Goal: Information Seeking & Learning: Learn about a topic

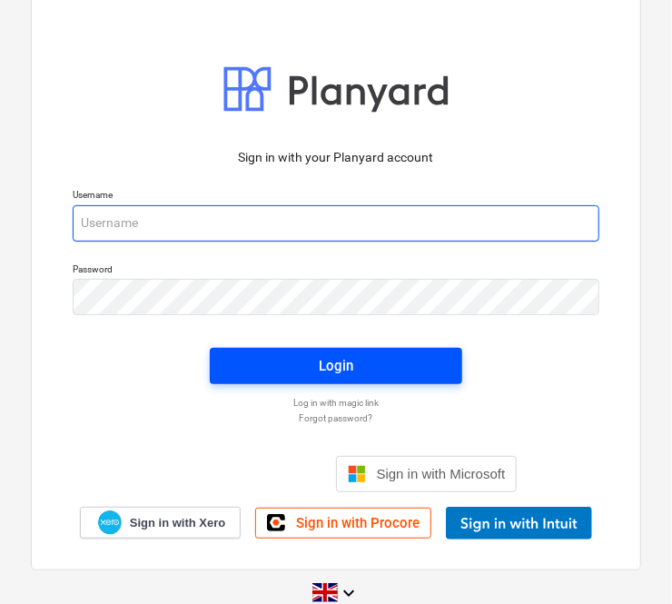
type input "[PERSON_NAME][EMAIL_ADDRESS][DOMAIN_NAME]"
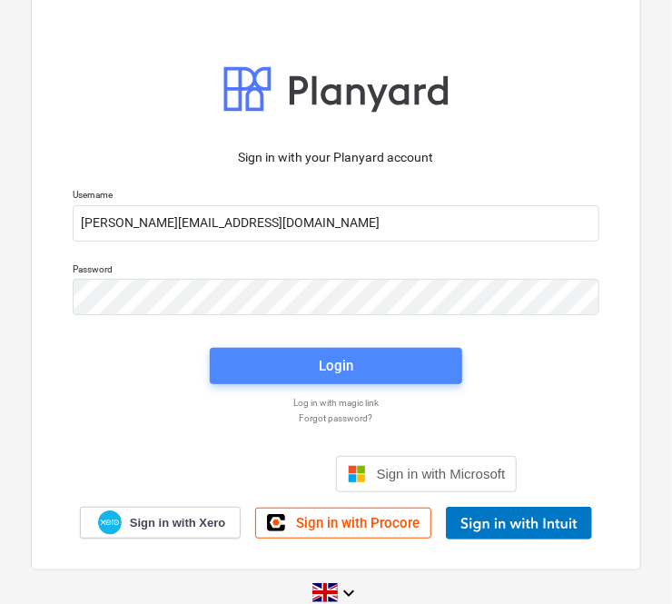
click at [322, 353] on button "Login" at bounding box center [336, 366] width 253 height 36
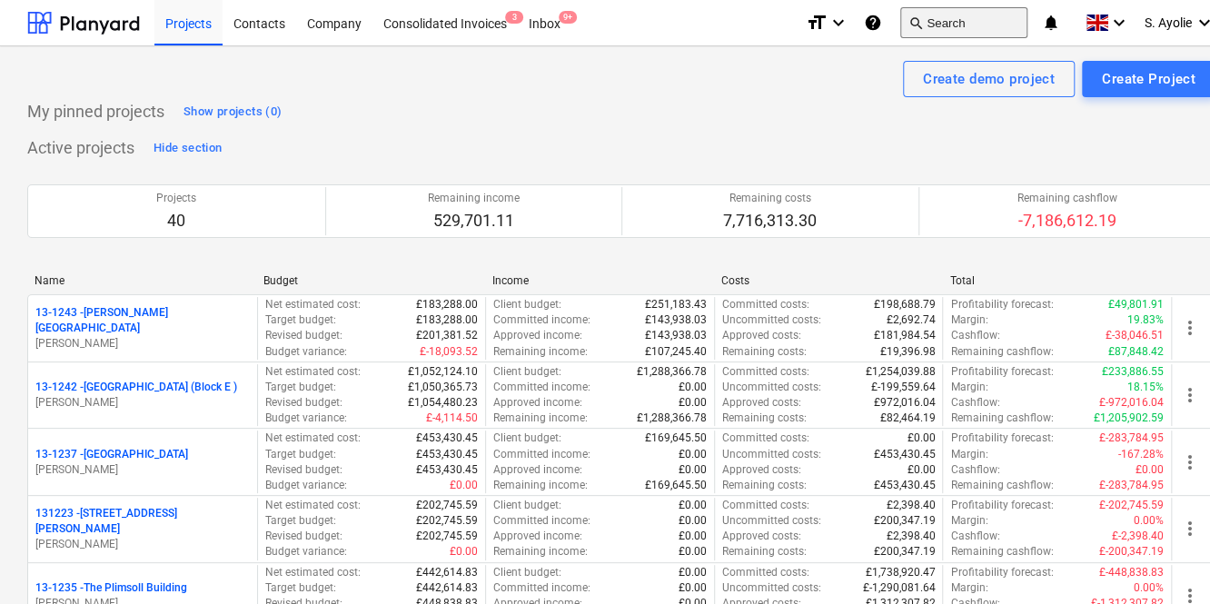
click at [672, 23] on button "search Search" at bounding box center [964, 22] width 127 height 31
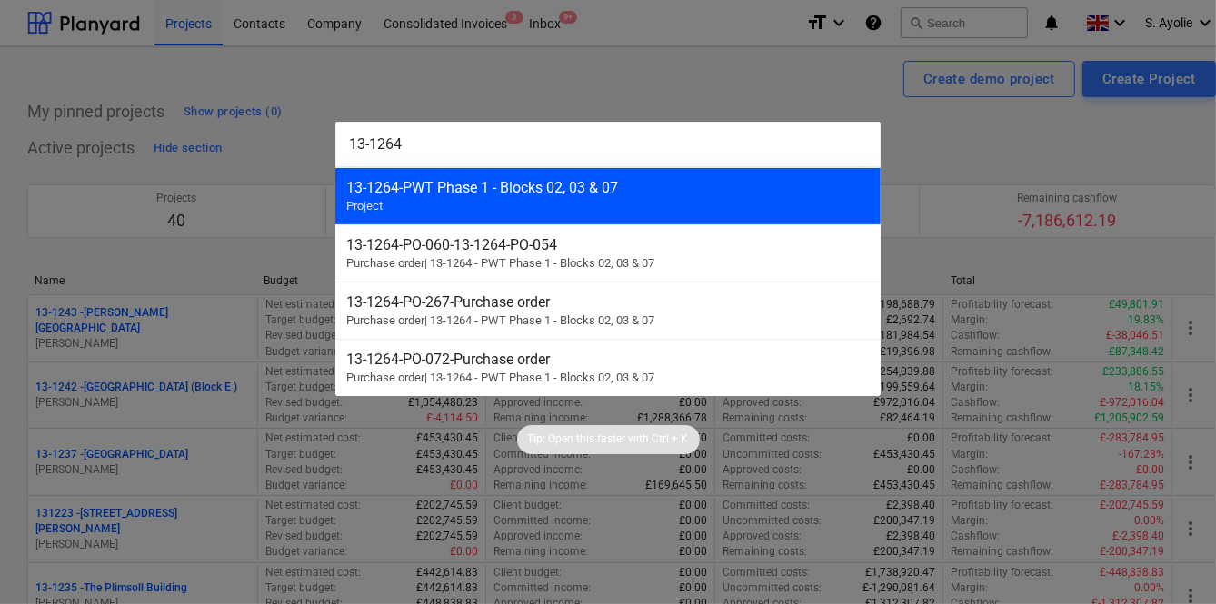
type input "13-1264"
click at [477, 214] on div "13-1264 - PWT Phase 1 - Blocks 02, 03 & 07 Project" at bounding box center [607, 195] width 545 height 57
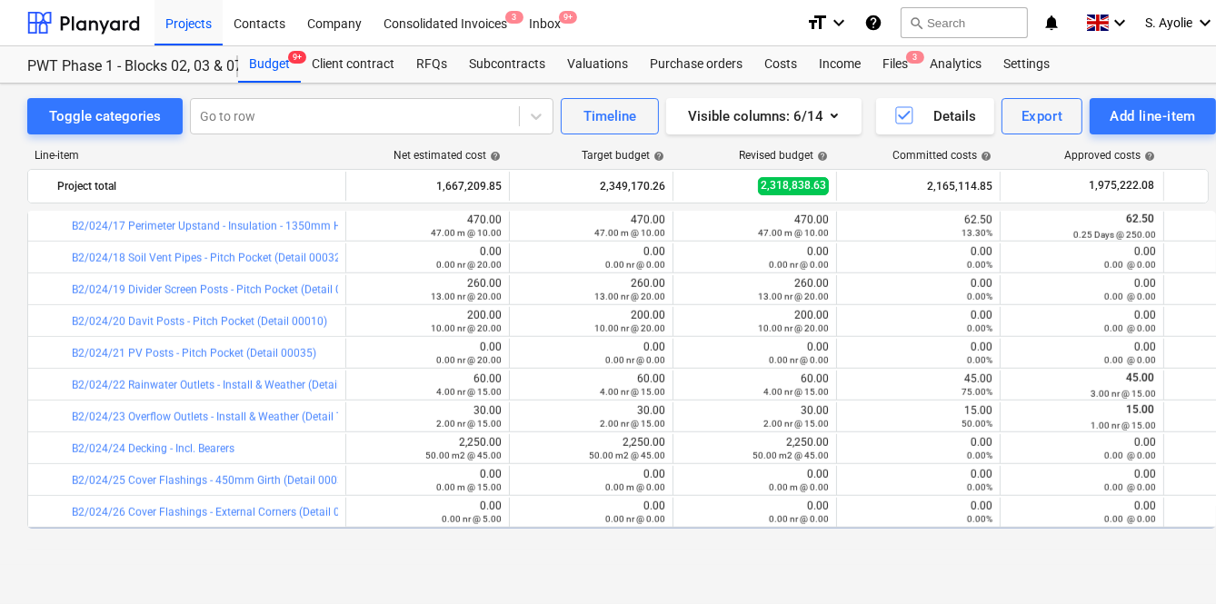
scroll to position [1790, 0]
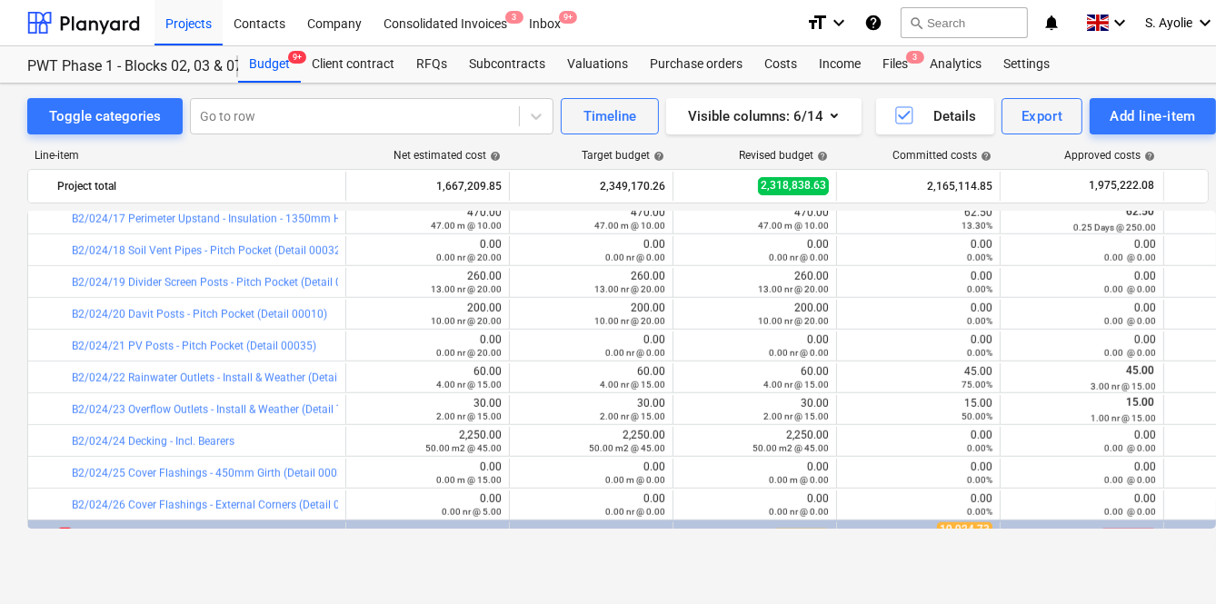
click at [7, 194] on div "Toggle categories Go to row Timeline Visible columns : 6/14 Details Export Add …" at bounding box center [621, 325] width 1243 height 482
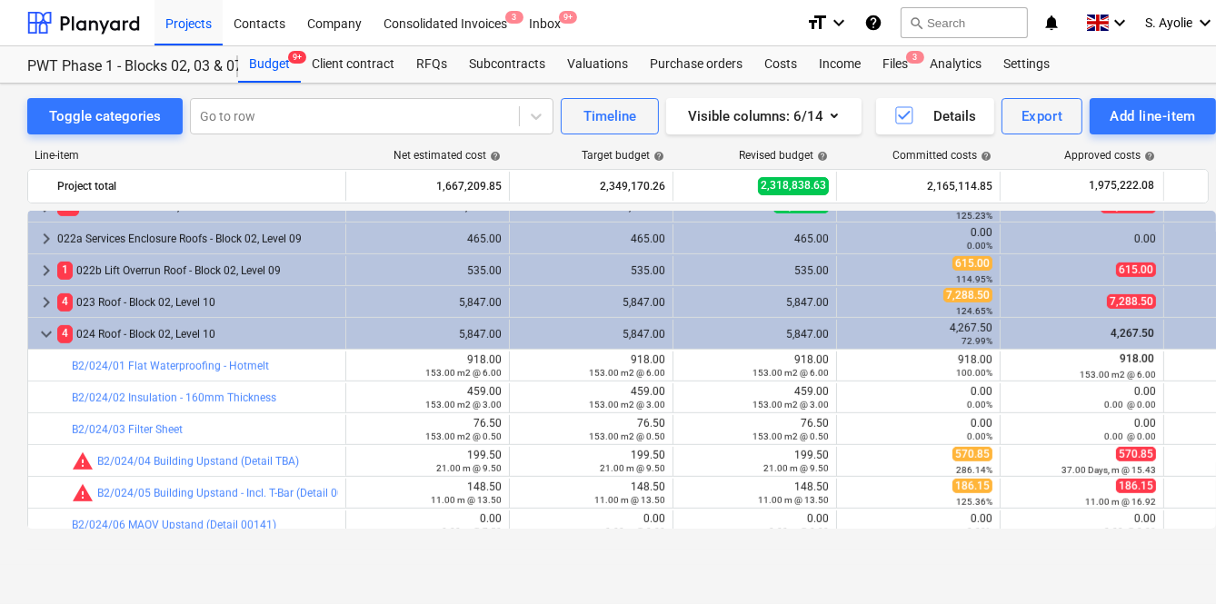
scroll to position [1130, 0]
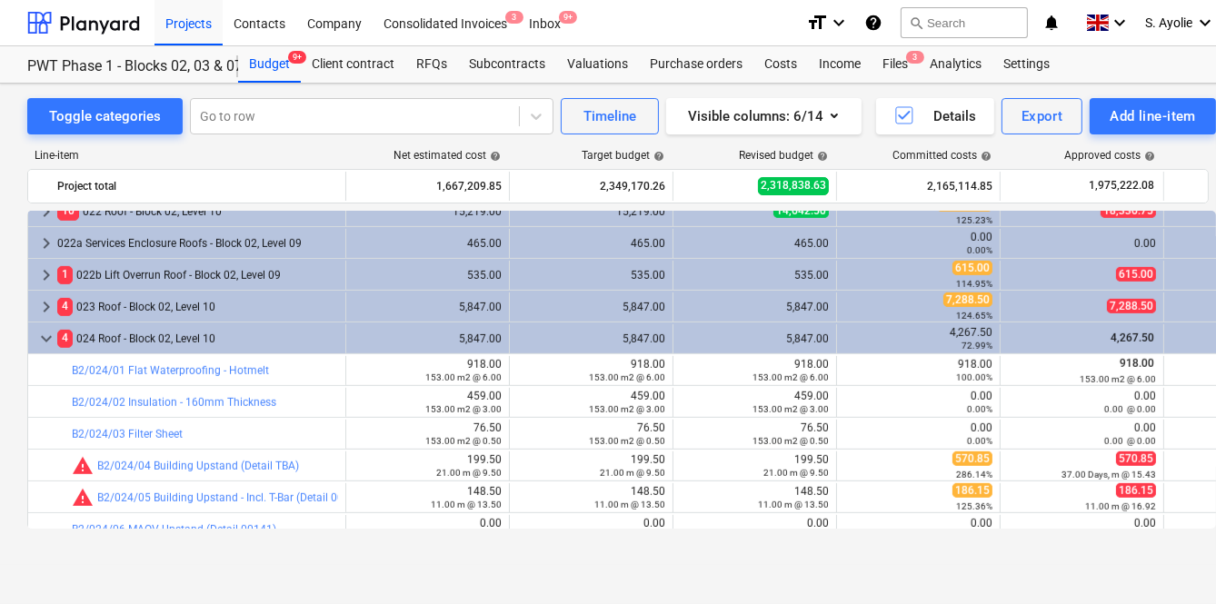
click at [672, 152] on div "Revised budget help" at bounding box center [754, 155] width 164 height 13
click at [241, 166] on div "Line-item Net estimated cost help Target budget help Revised budget help Commit…" at bounding box center [621, 159] width 1189 height 20
click at [307, 156] on div "Line-item" at bounding box center [186, 155] width 318 height 13
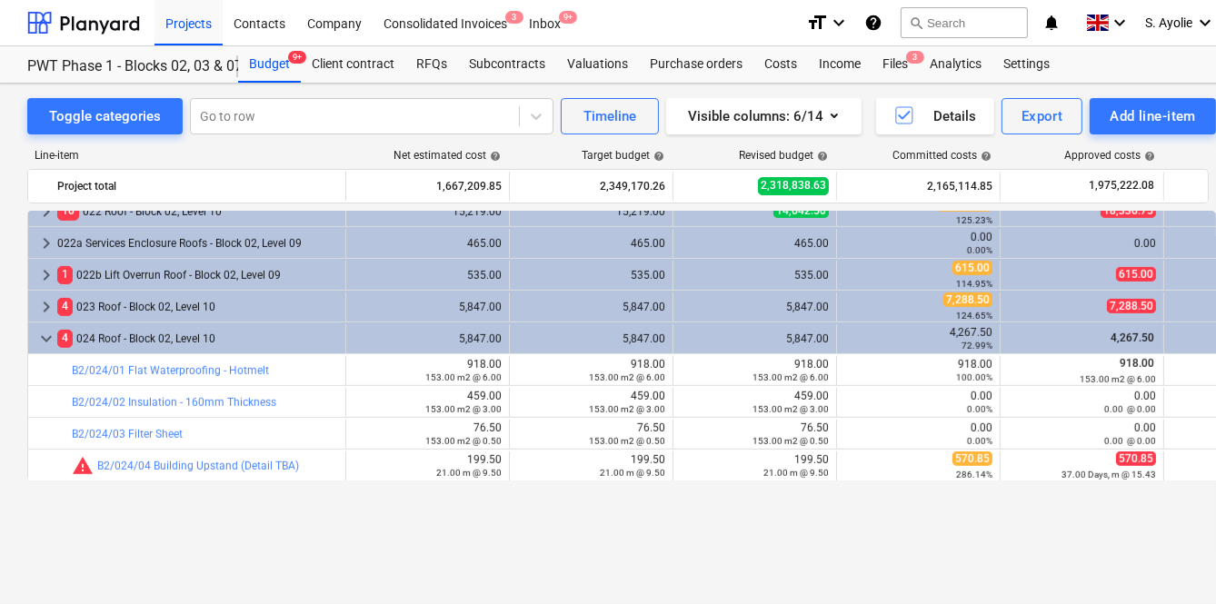
scroll to position [1047, 0]
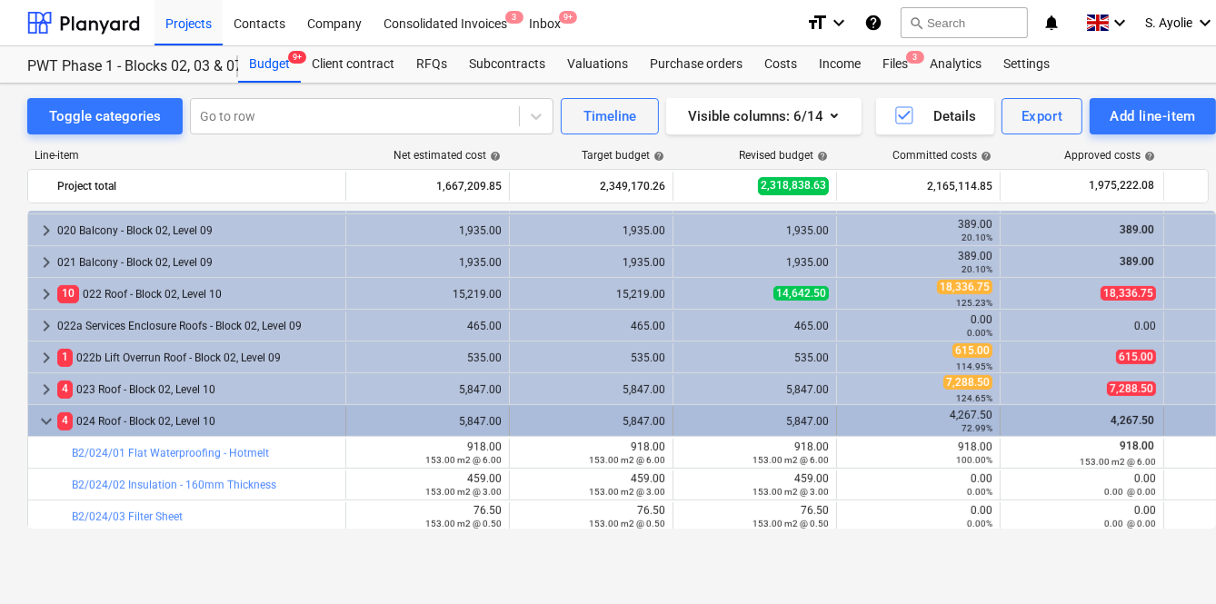
click at [51, 417] on span "keyboard_arrow_down" at bounding box center [46, 422] width 22 height 22
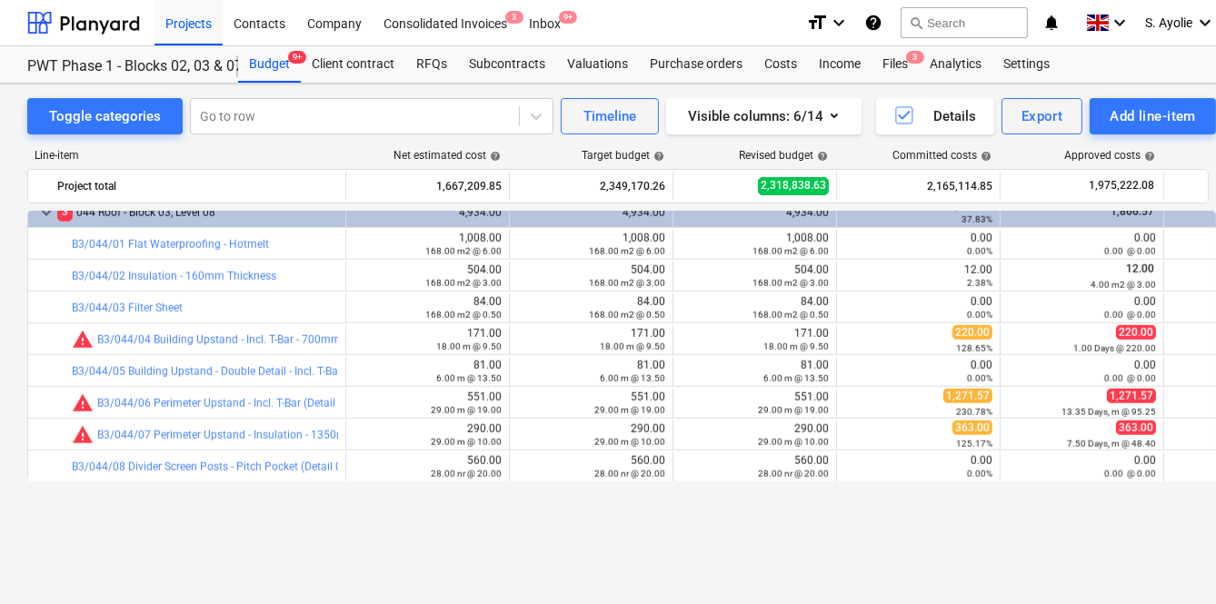
scroll to position [1790, 0]
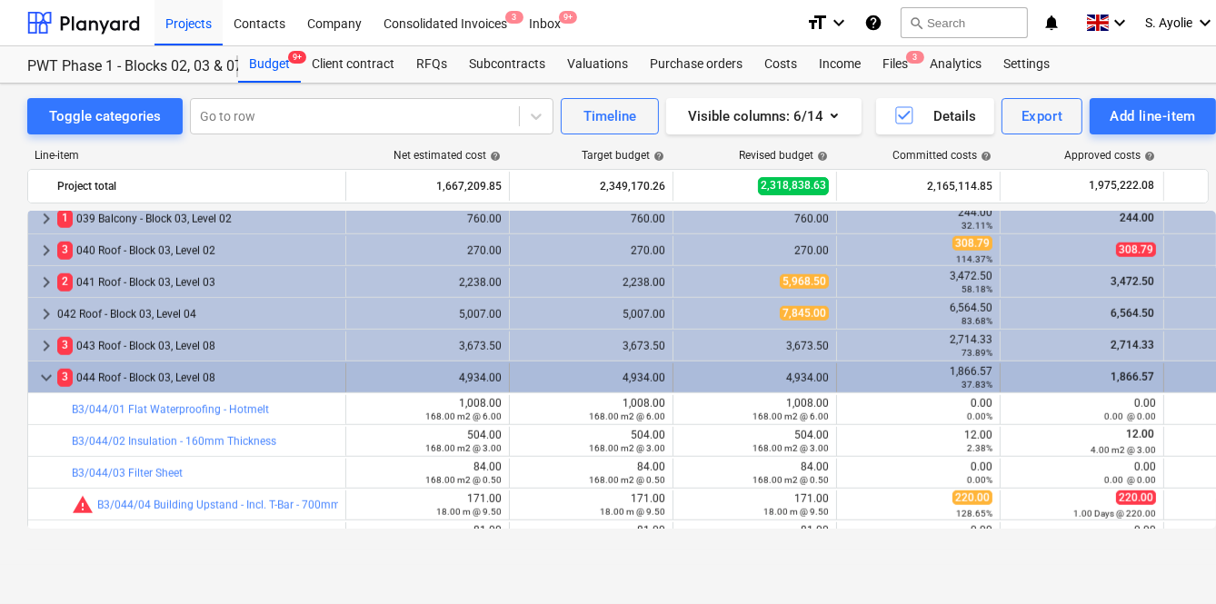
click at [47, 377] on span "keyboard_arrow_down" at bounding box center [46, 378] width 22 height 22
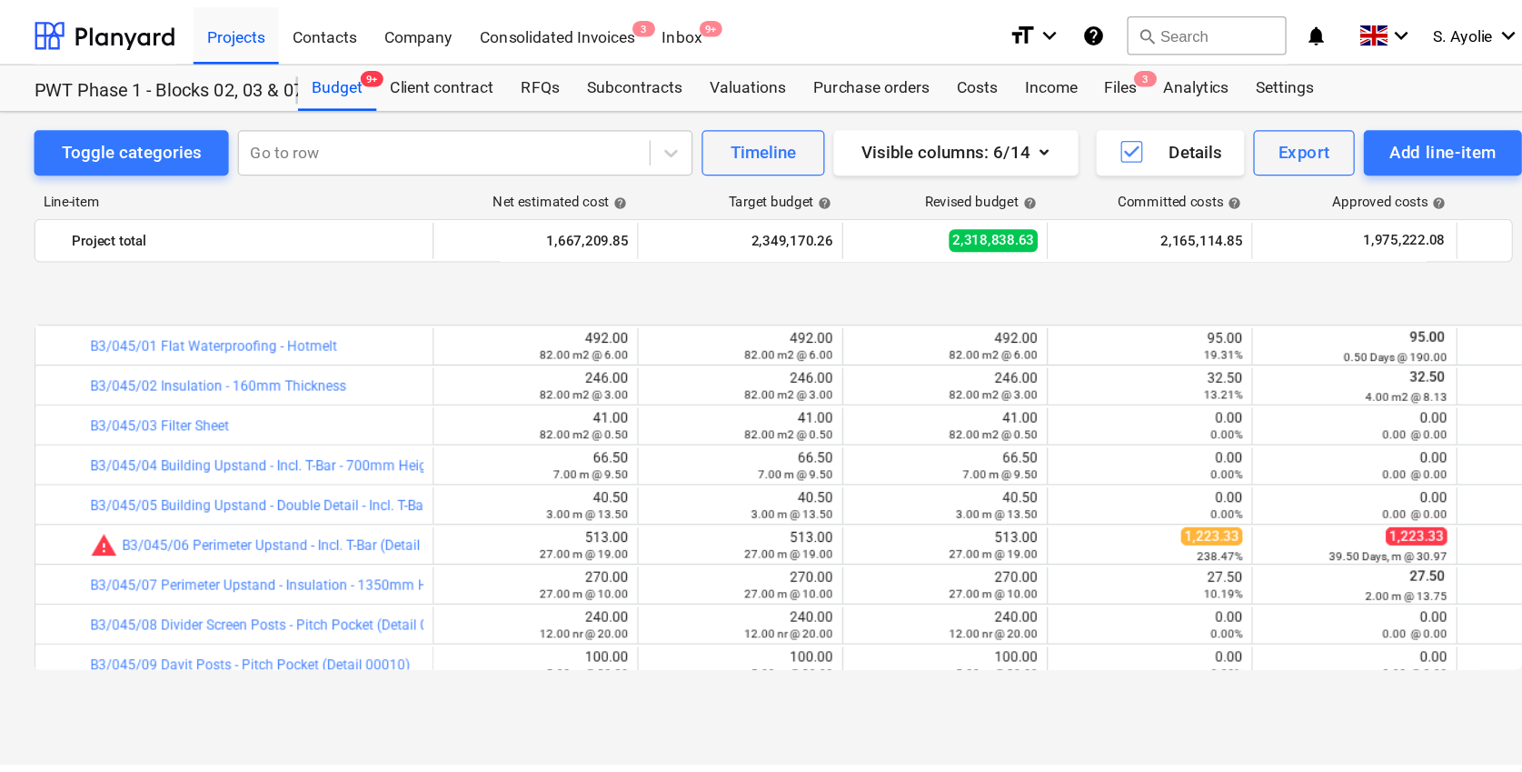
scroll to position [2038, 0]
